Goal: Information Seeking & Learning: Find specific fact

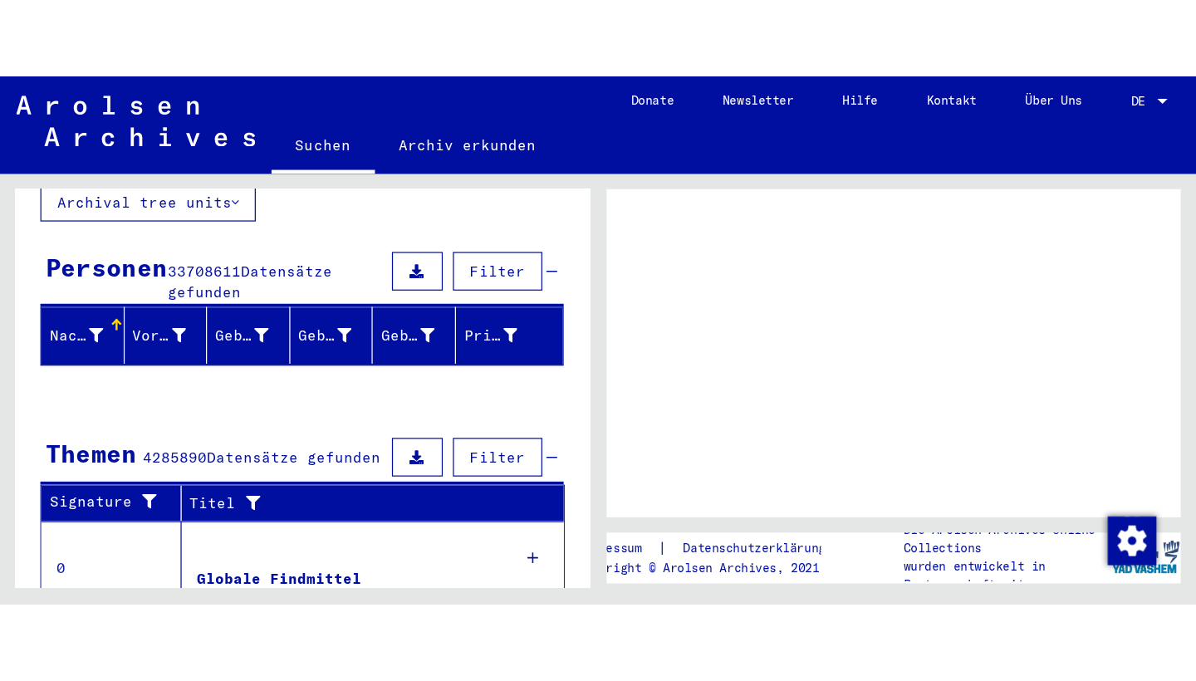
scroll to position [219, 0]
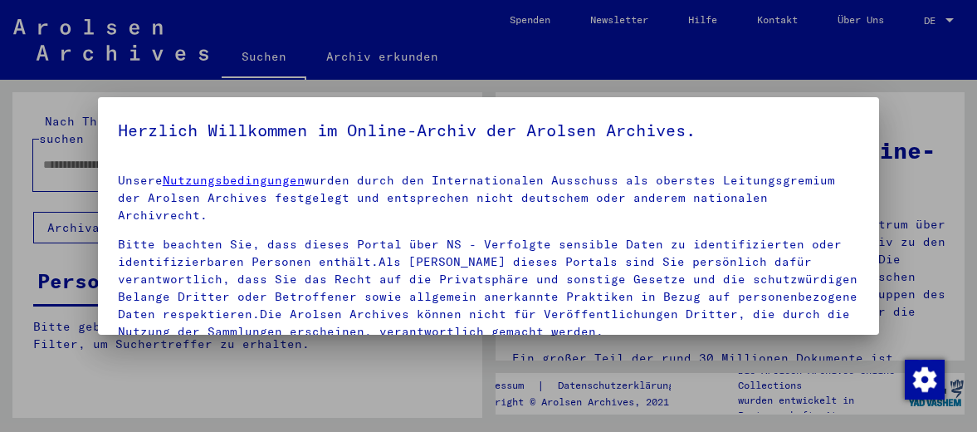
type input "*********"
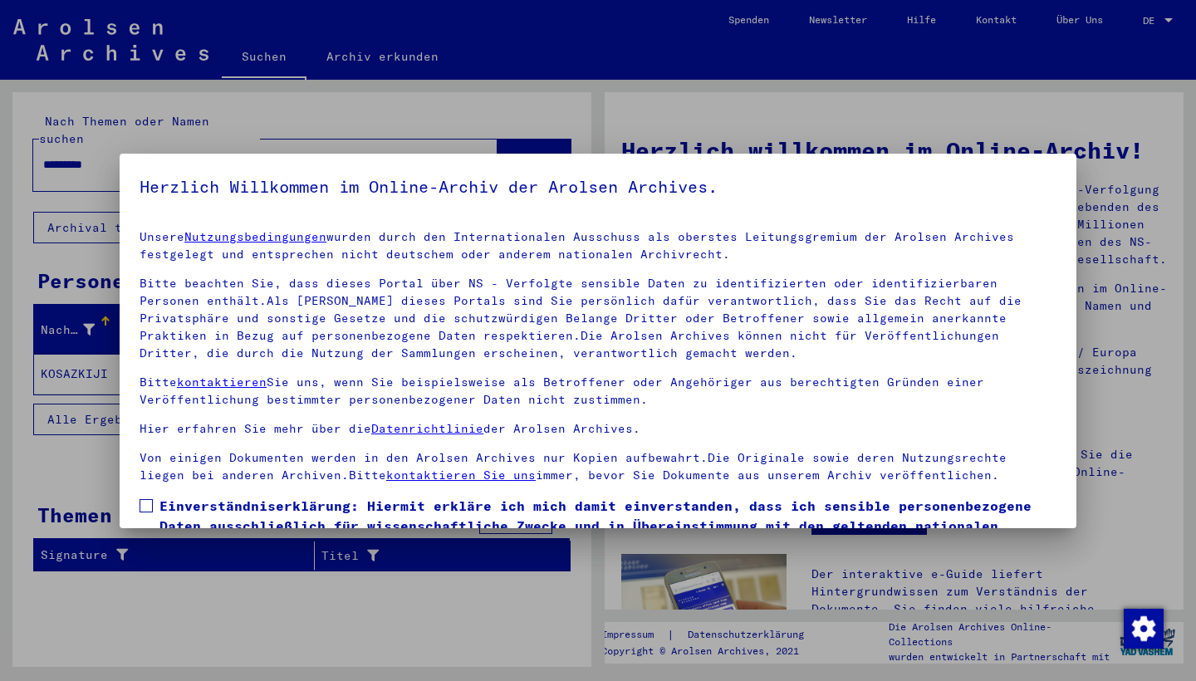
scroll to position [107, 0]
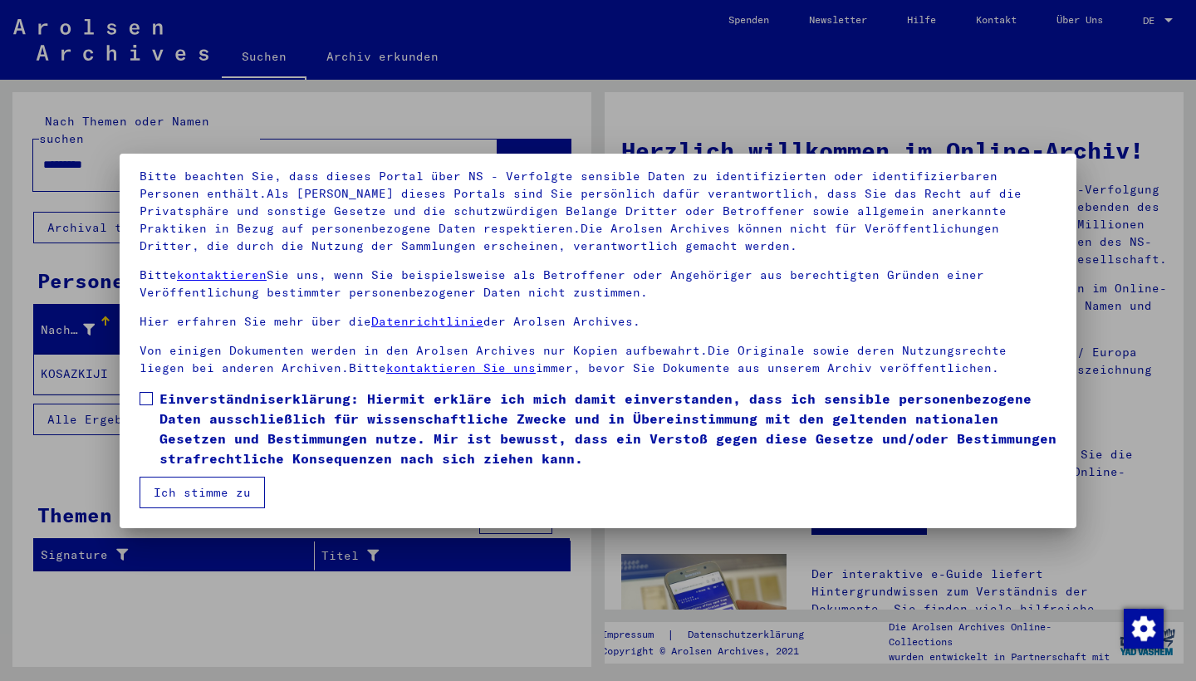
drag, startPoint x: 143, startPoint y: 394, endPoint x: 147, endPoint y: 414, distance: 20.4
click at [143, 397] on span at bounding box center [146, 398] width 13 height 13
click at [179, 431] on button "Ich stimme zu" at bounding box center [202, 493] width 125 height 32
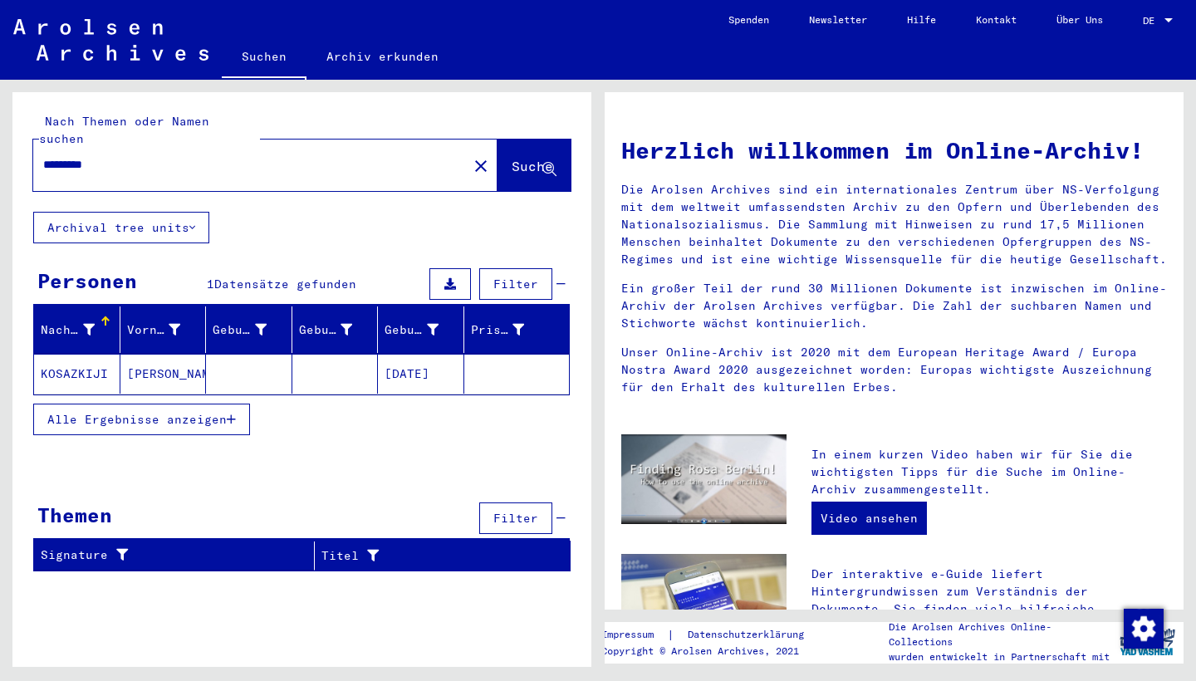
click at [977, 20] on span "DE" at bounding box center [1152, 21] width 18 height 12
click at [977, 30] on span "English" at bounding box center [1126, 29] width 41 height 12
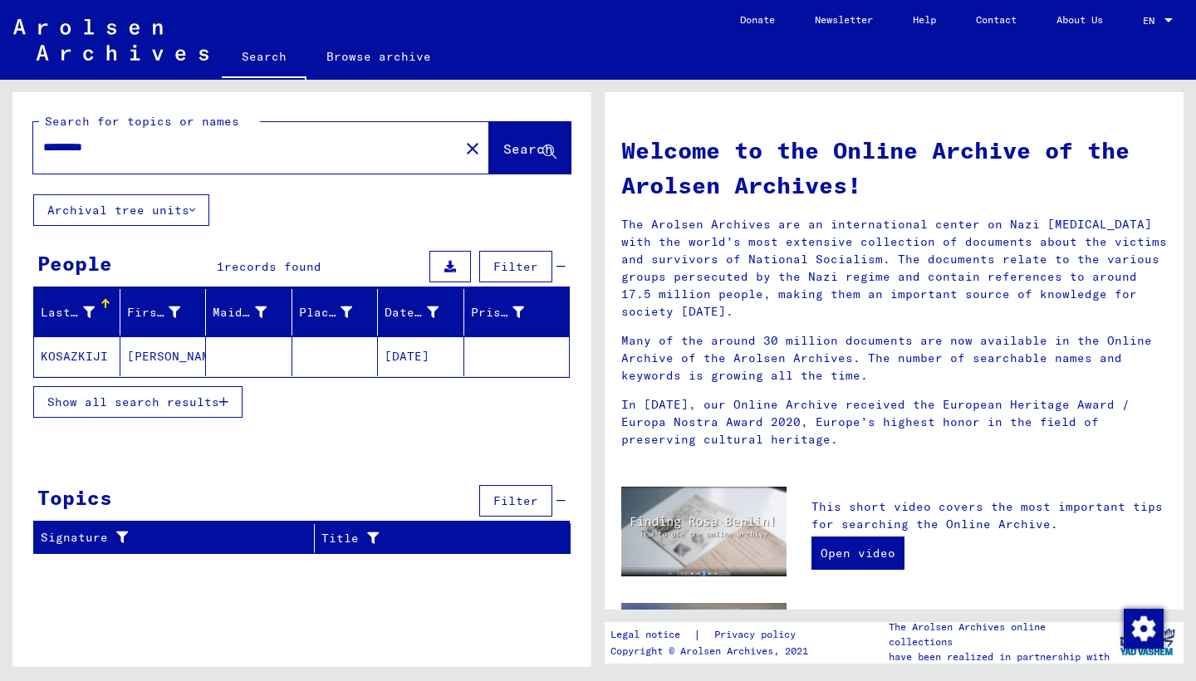
click at [160, 407] on span "Show all search results" at bounding box center [133, 401] width 172 height 15
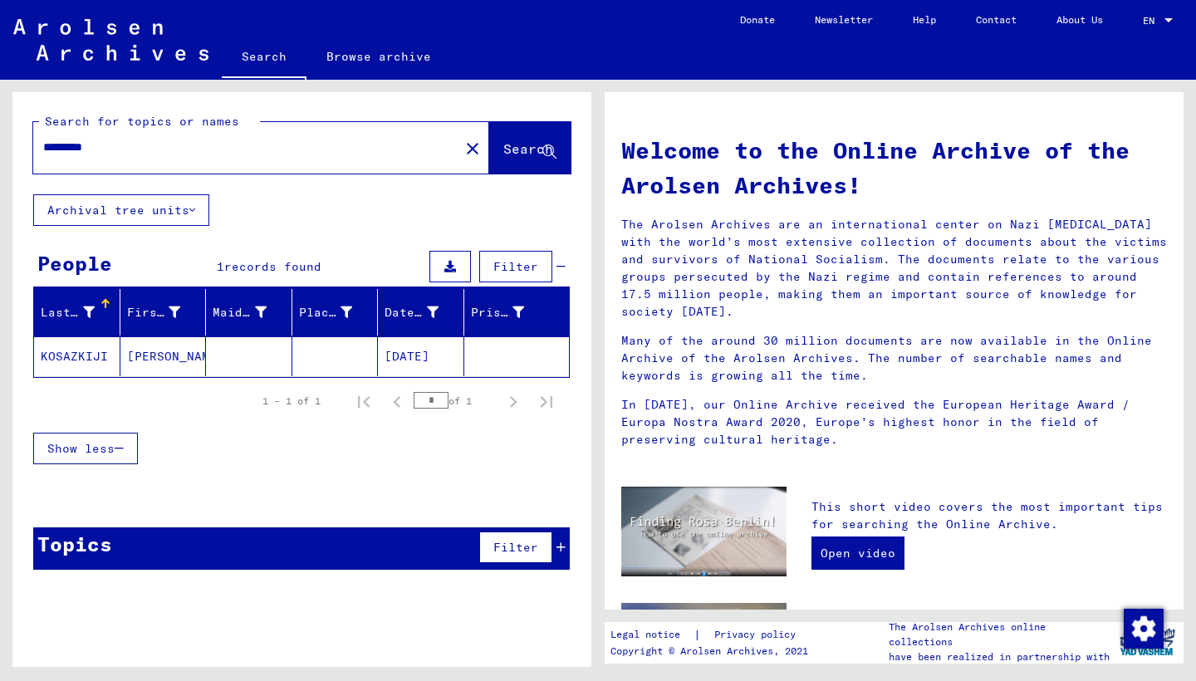
click at [85, 354] on mat-cell "KOSAZKIJI" at bounding box center [77, 356] width 86 height 40
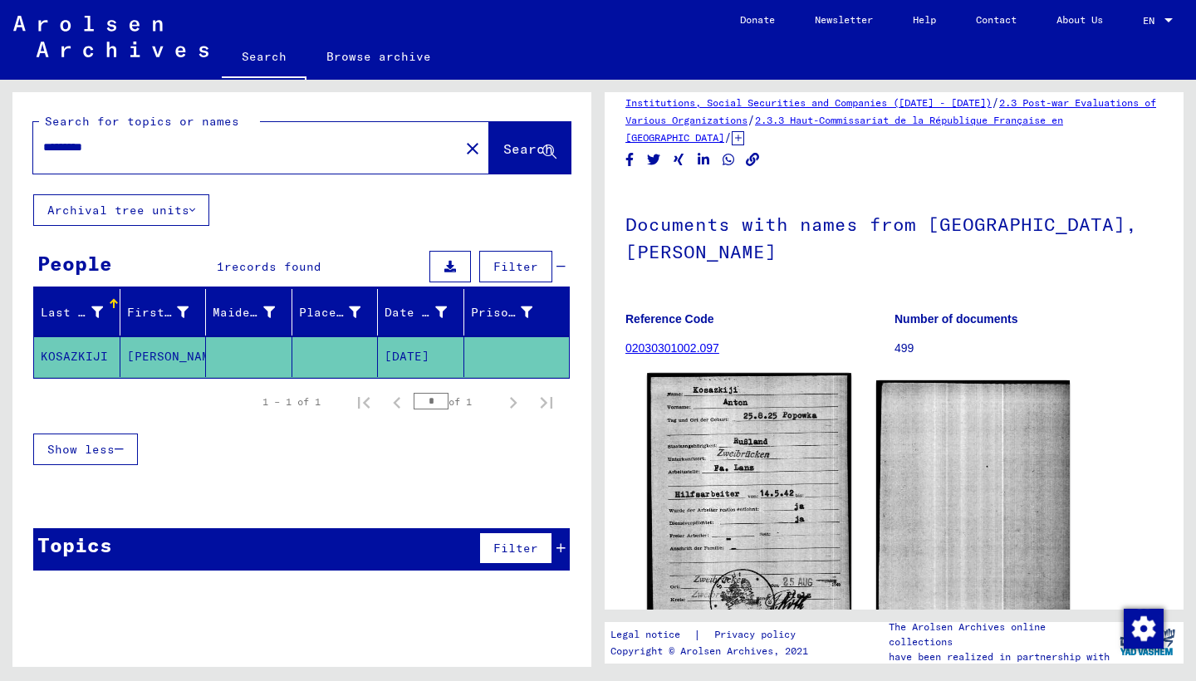
scroll to position [175, 0]
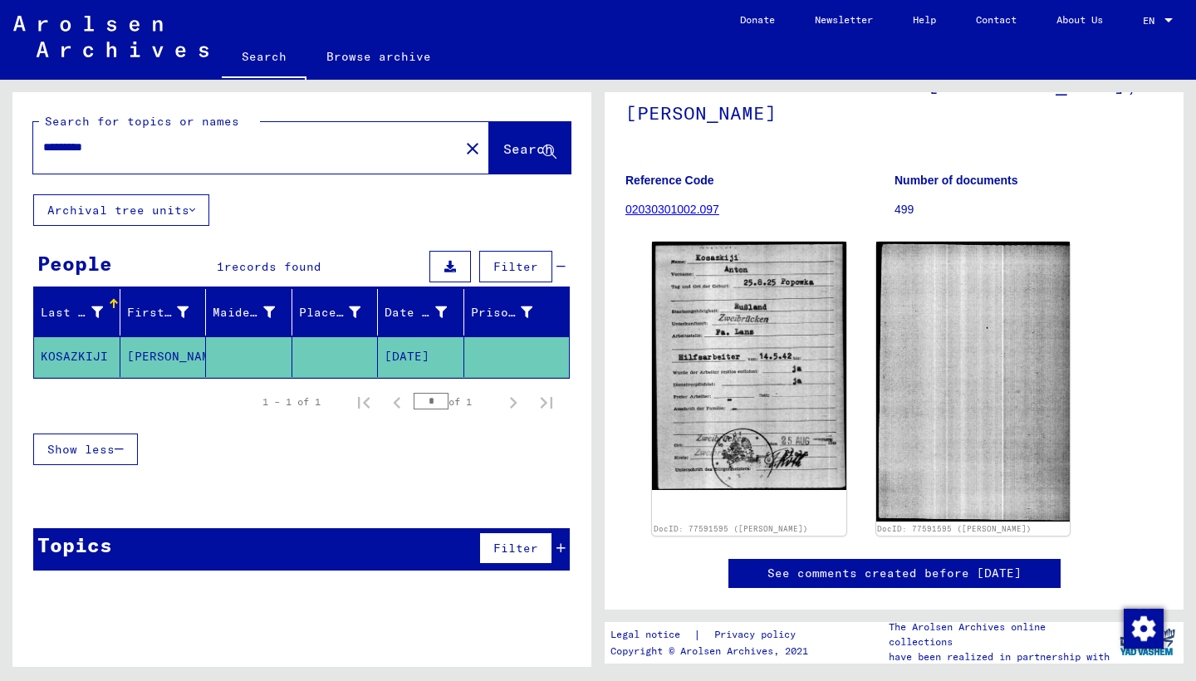
click at [835, 431] on link "See comments created before [DATE]" at bounding box center [894, 573] width 254 height 17
